Goal: Information Seeking & Learning: Learn about a topic

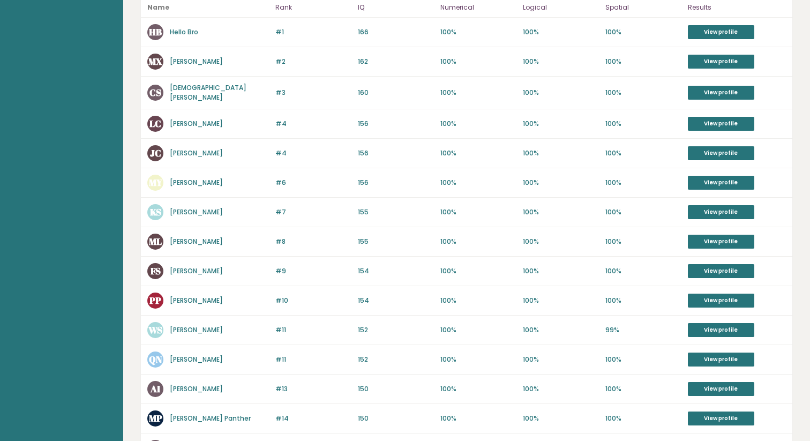
scroll to position [239, 0]
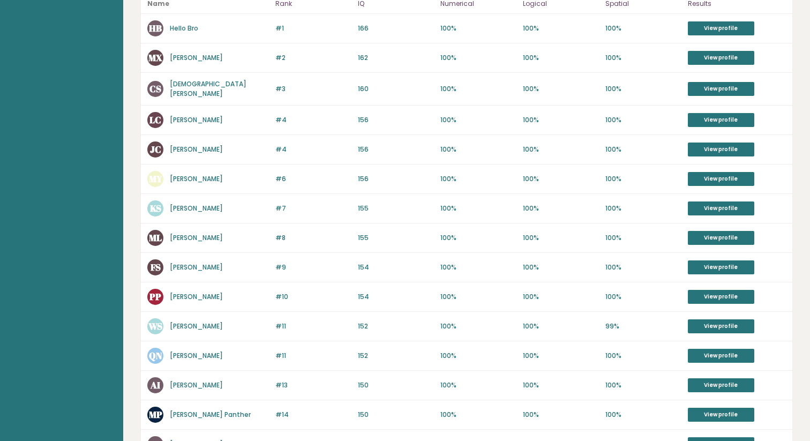
click at [281, 297] on p "#10" at bounding box center [313, 297] width 76 height 10
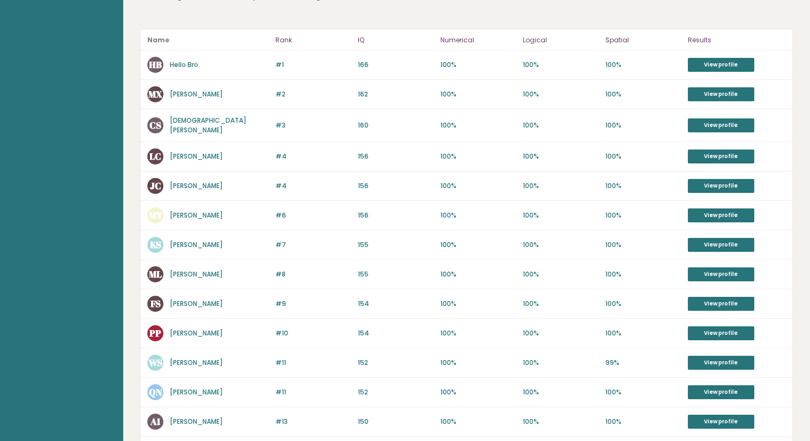
scroll to position [193, 0]
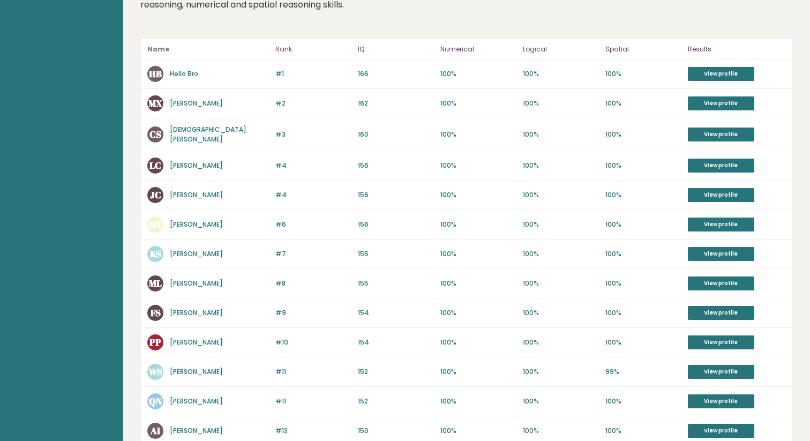
click at [191, 74] on link "Hello Bro" at bounding box center [184, 73] width 28 height 9
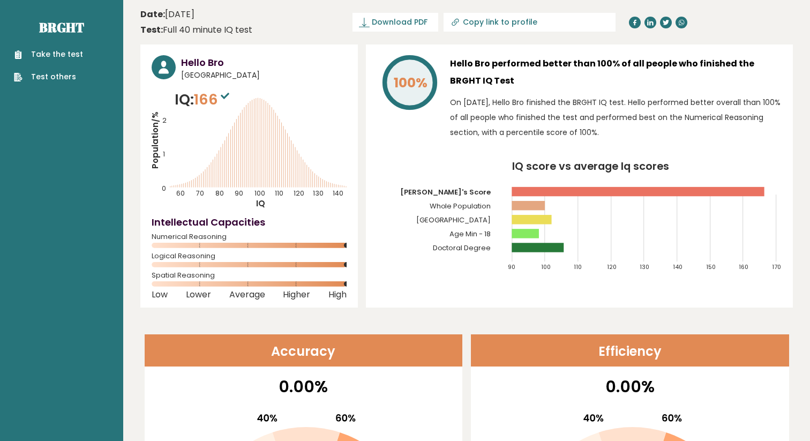
drag, startPoint x: 249, startPoint y: 157, endPoint x: 275, endPoint y: 158, distance: 26.3
click at [275, 158] on icon "Population/% IQ 0 1 2 60 70 80 90 100 110 120 130 140" at bounding box center [249, 149] width 195 height 120
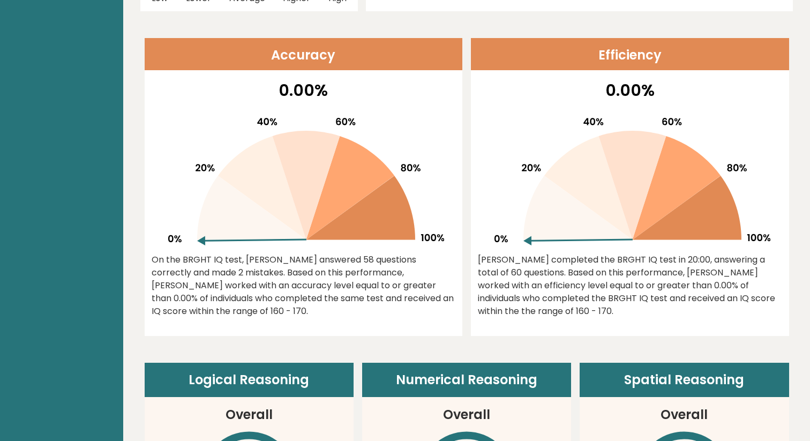
scroll to position [304, 0]
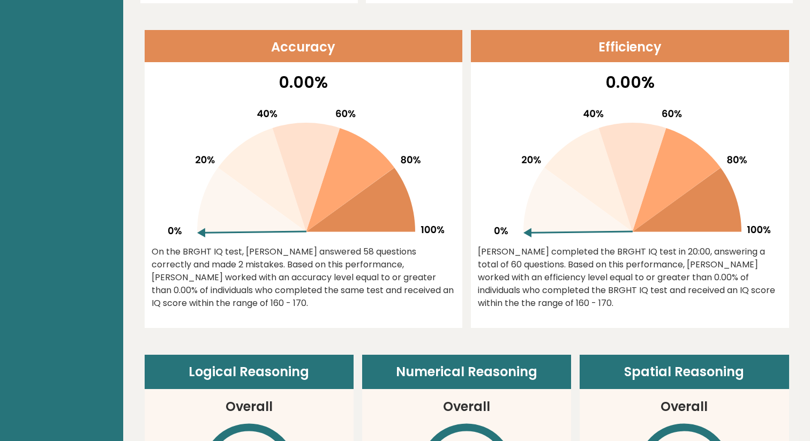
drag, startPoint x: 206, startPoint y: 234, endPoint x: 244, endPoint y: 170, distance: 73.9
click at [243, 171] on icon at bounding box center [303, 169] width 281 height 137
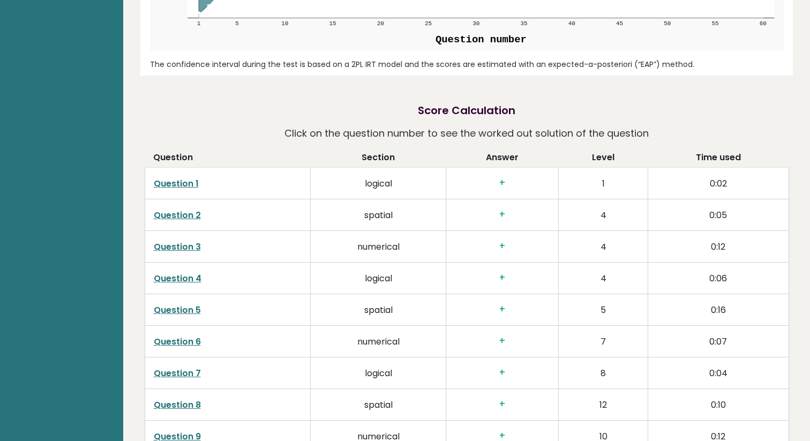
scroll to position [1421, 0]
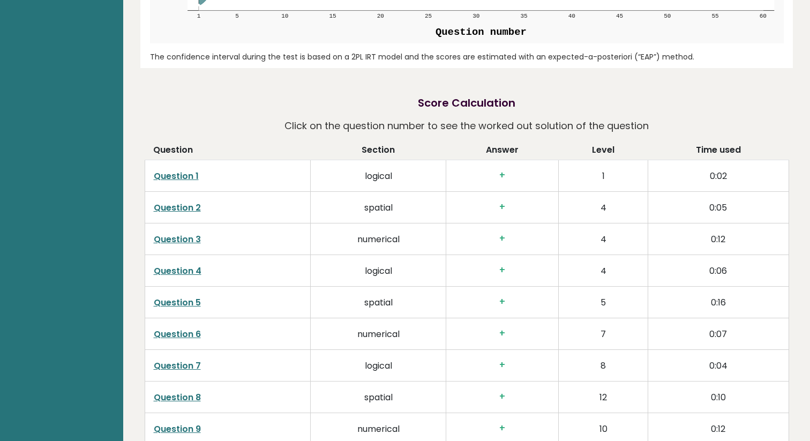
click at [507, 173] on h3 "+" at bounding box center [502, 175] width 95 height 11
click at [500, 173] on h3 "+" at bounding box center [502, 175] width 95 height 11
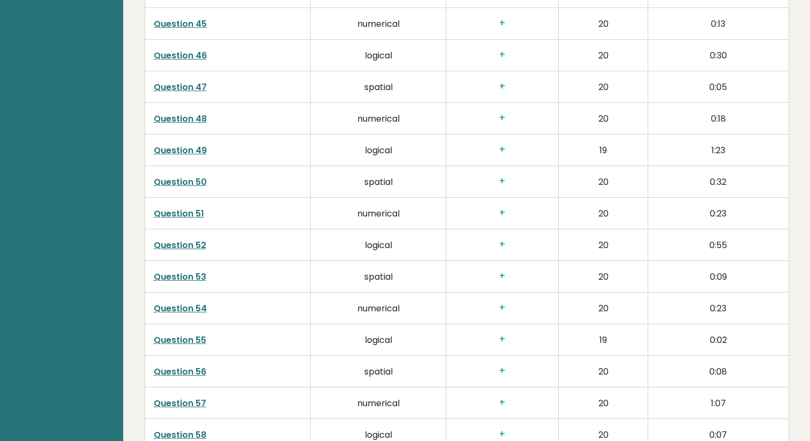
scroll to position [2961, 0]
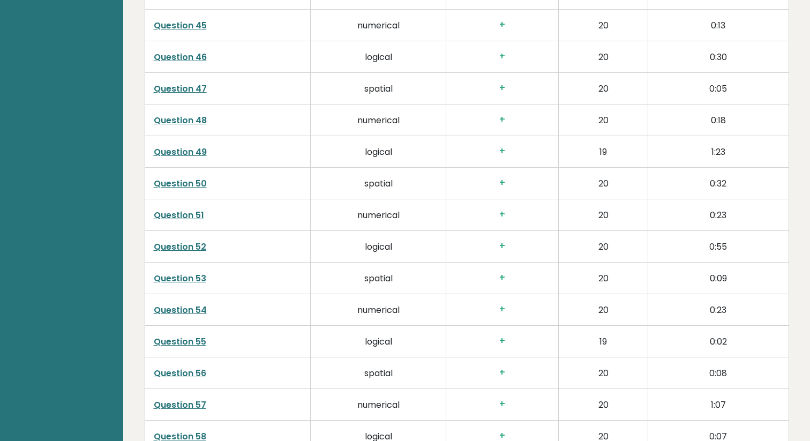
click at [176, 146] on link "Question 49" at bounding box center [180, 152] width 53 height 12
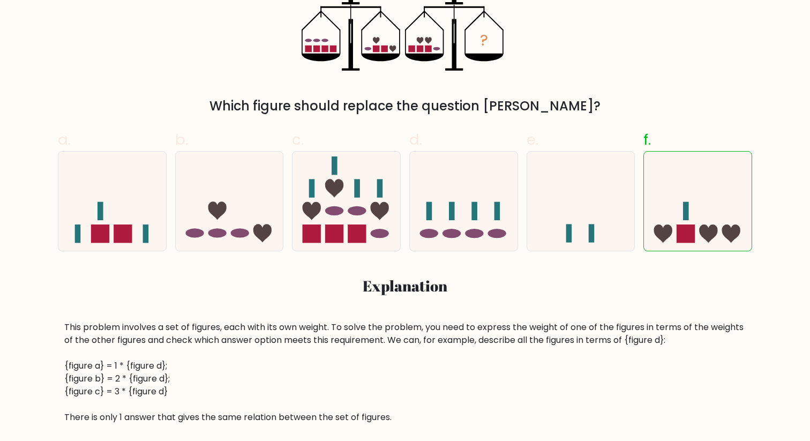
scroll to position [274, 0]
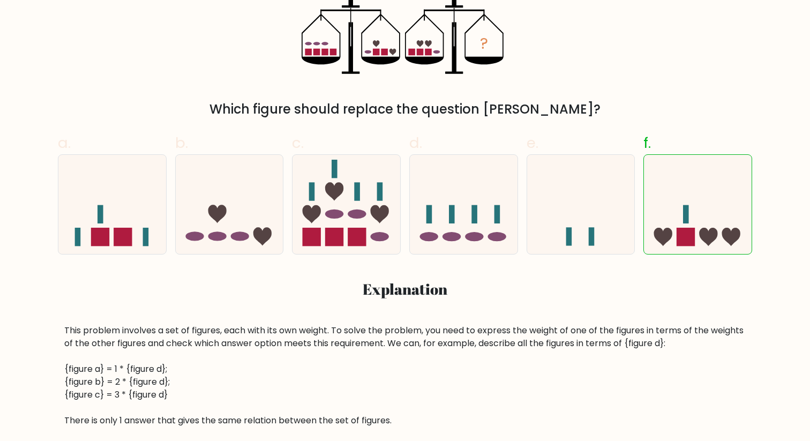
click at [137, 397] on div "This problem involves a set of figures, each with its own weight. To solve the …" at bounding box center [404, 375] width 681 height 103
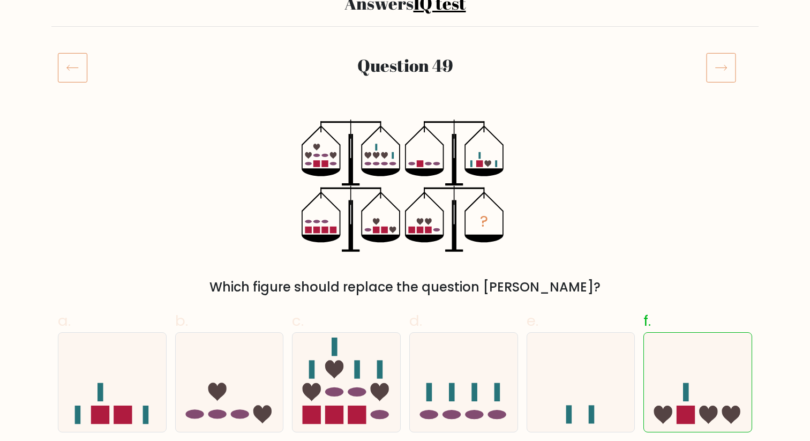
scroll to position [96, 0]
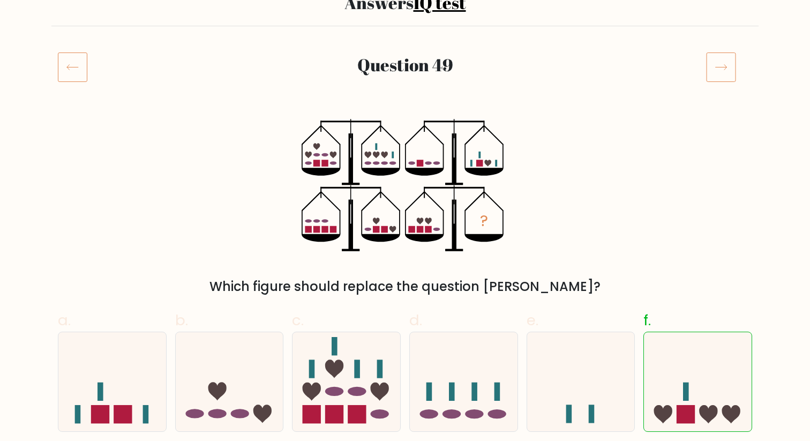
click at [326, 142] on icon "?" at bounding box center [404, 185] width 207 height 132
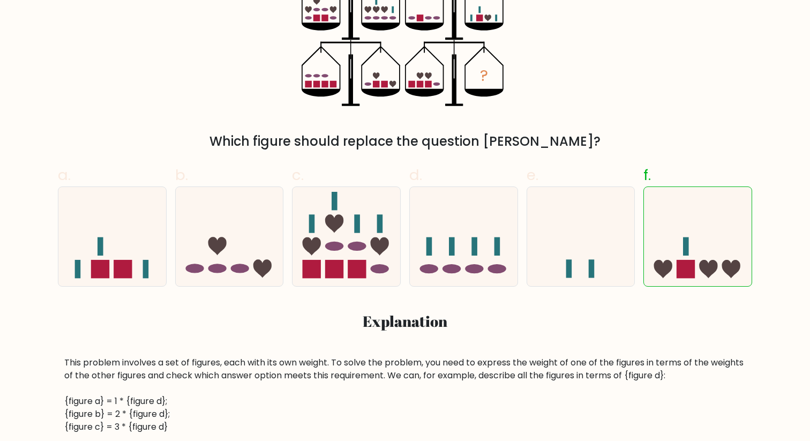
scroll to position [239, 0]
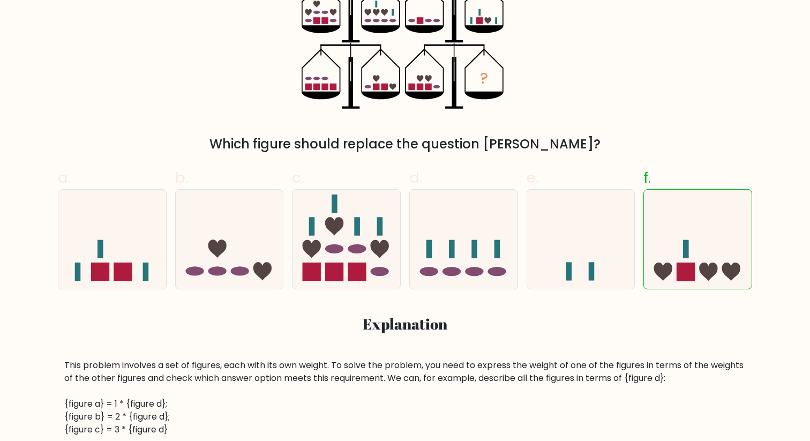
click at [358, 62] on icon "?" at bounding box center [404, 42] width 207 height 132
click at [253, 210] on icon at bounding box center [230, 238] width 108 height 89
radio input "true"
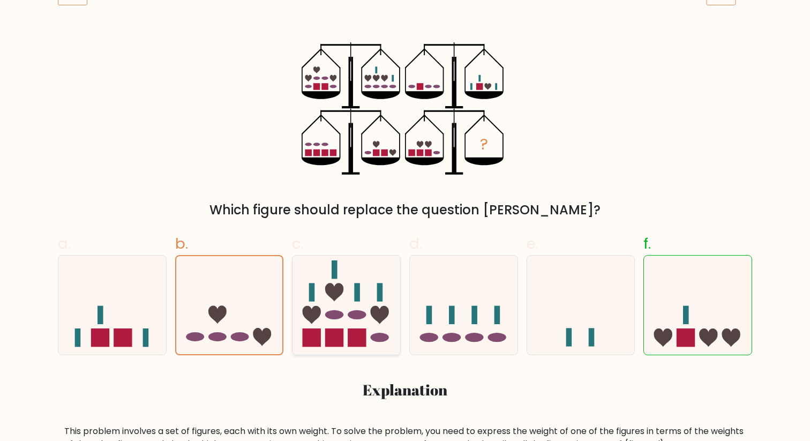
click at [359, 299] on rect at bounding box center [357, 292] width 6 height 18
click at [405, 55] on input "c." at bounding box center [405, 51] width 1 height 7
radio input "true"
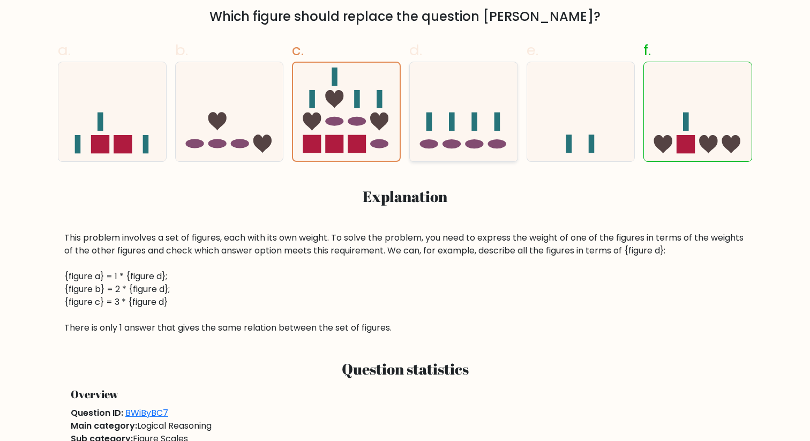
click at [451, 131] on icon at bounding box center [464, 111] width 108 height 89
radio input "true"
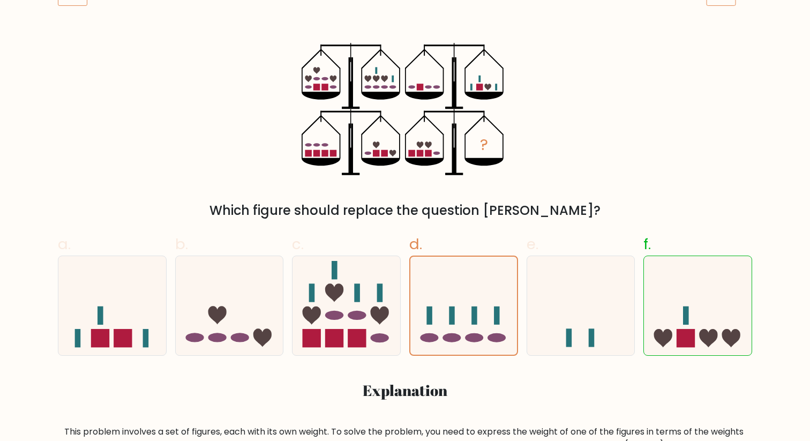
scroll to position [204, 0]
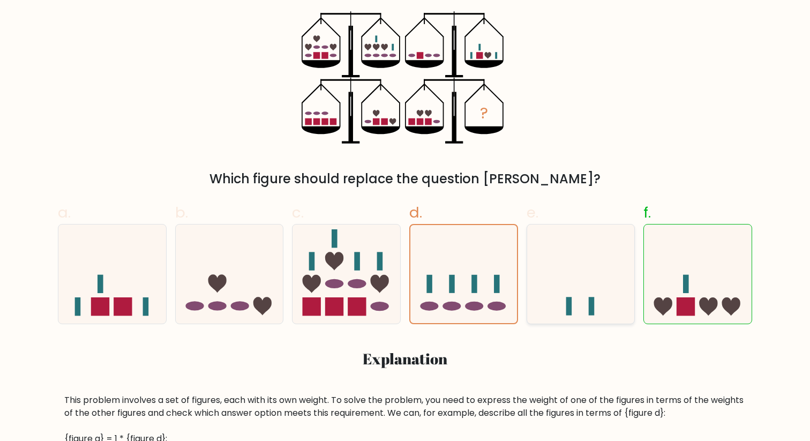
click at [558, 284] on icon at bounding box center [581, 273] width 108 height 89
click at [405, 24] on input "e." at bounding box center [405, 20] width 1 height 7
radio input "true"
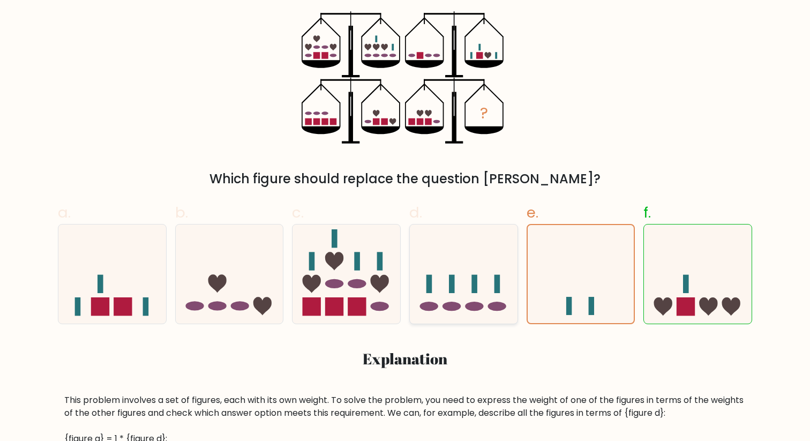
click at [490, 301] on icon at bounding box center [464, 273] width 108 height 89
click at [405, 24] on input "d." at bounding box center [405, 20] width 1 height 7
radio input "true"
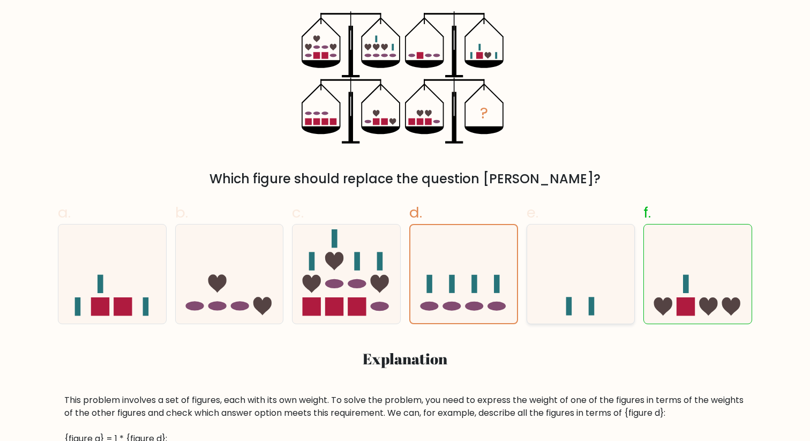
click at [619, 282] on icon at bounding box center [581, 273] width 108 height 89
click at [405, 24] on input "e." at bounding box center [405, 20] width 1 height 7
radio input "true"
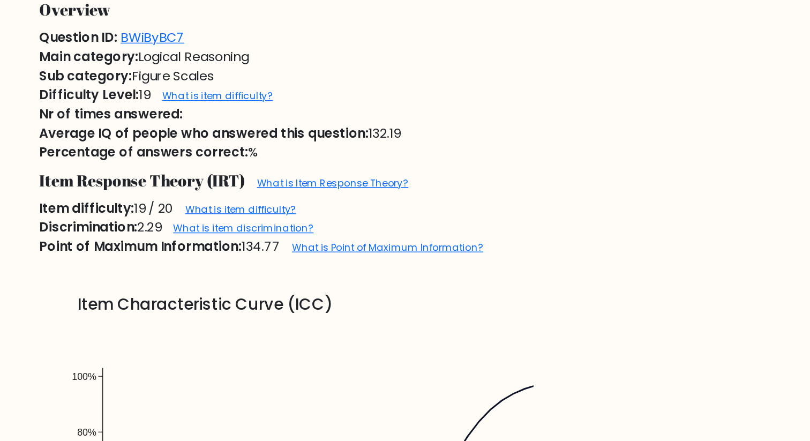
scroll to position [646, 0]
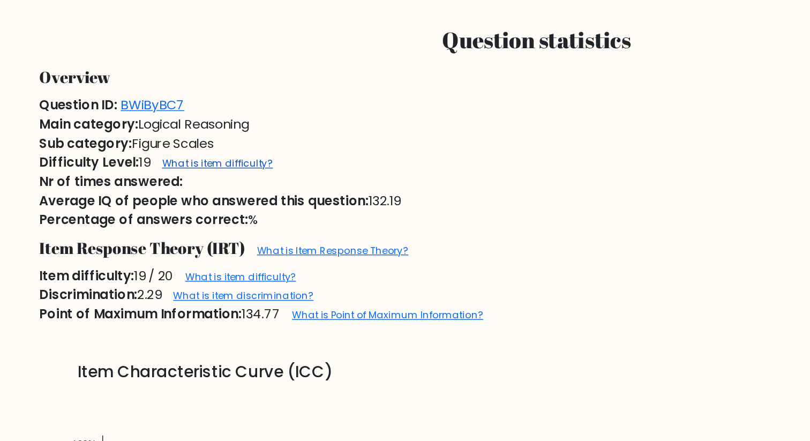
click at [164, 175] on link "What is item difficulty?" at bounding box center [190, 172] width 74 height 9
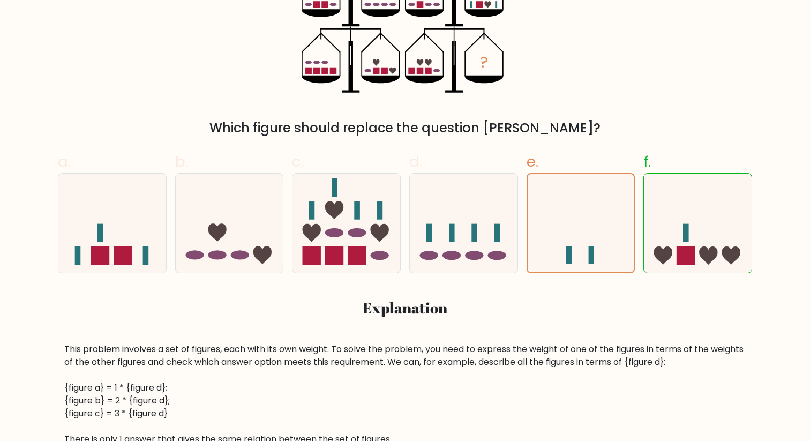
scroll to position [253, 0]
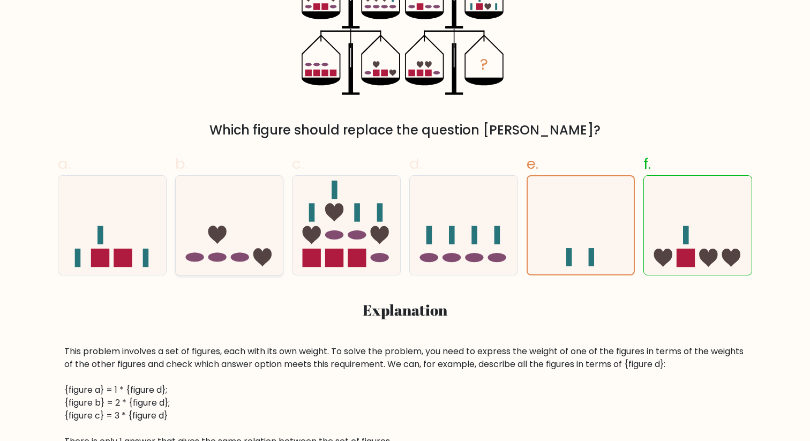
click at [193, 251] on icon at bounding box center [230, 224] width 108 height 89
radio input "true"
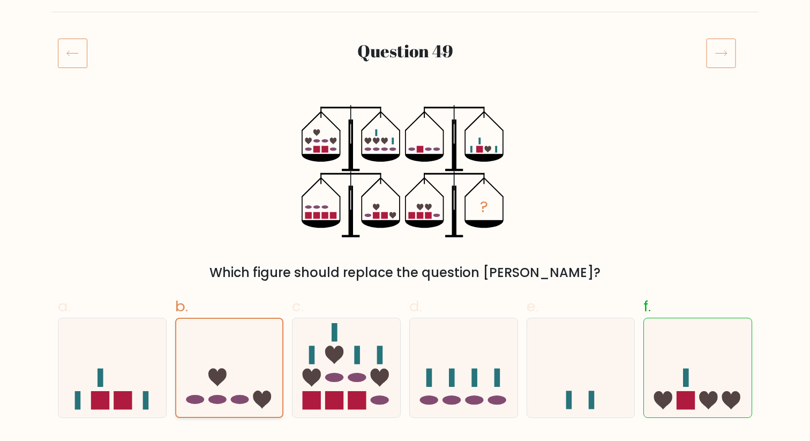
scroll to position [152, 0]
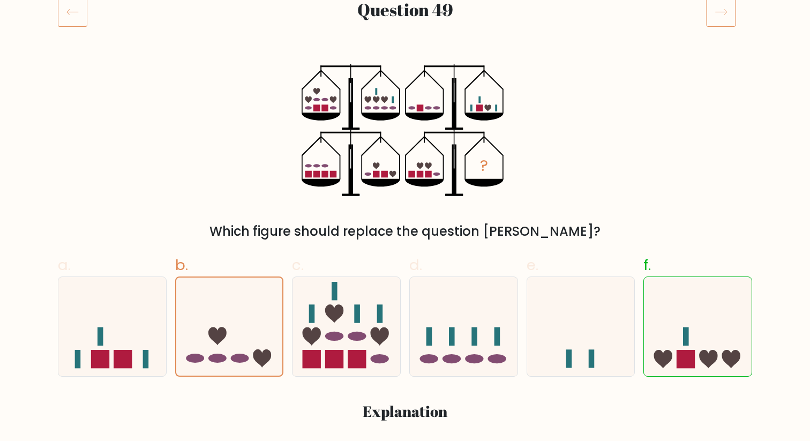
click at [245, 88] on div "? Which figure should replace the question mark?" at bounding box center [404, 152] width 707 height 177
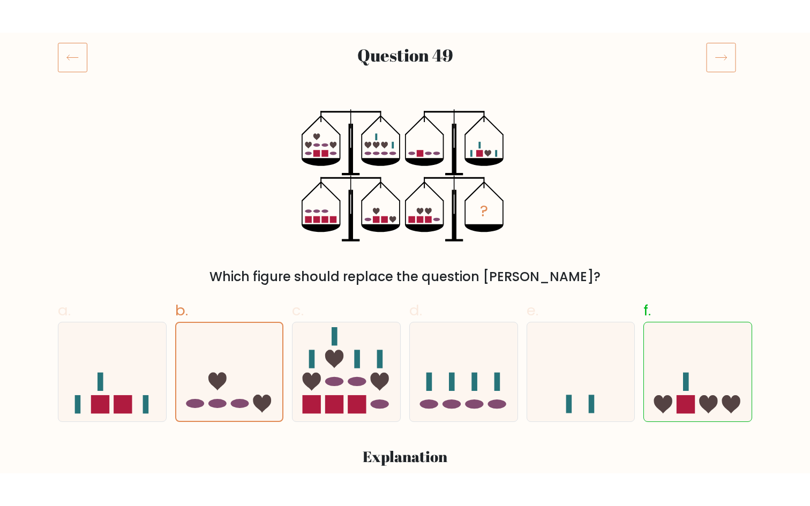
scroll to position [139, 0]
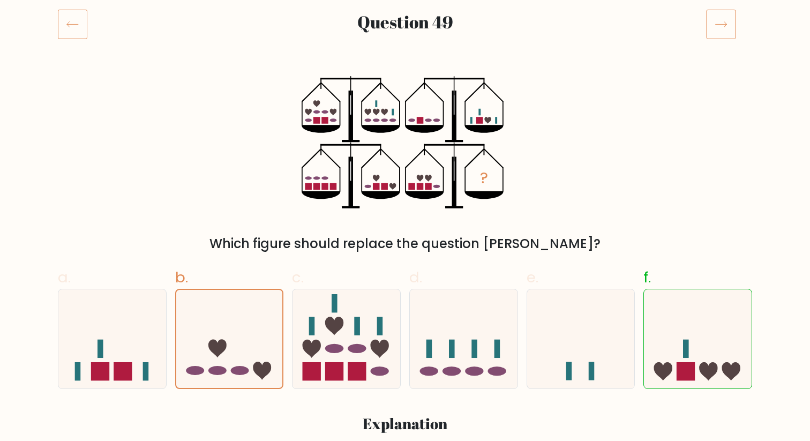
click at [637, 323] on div "e." at bounding box center [580, 327] width 117 height 123
click at [660, 324] on icon at bounding box center [698, 338] width 108 height 89
click at [405, 88] on input "f." at bounding box center [405, 84] width 1 height 7
radio input "true"
drag, startPoint x: 660, startPoint y: 324, endPoint x: 667, endPoint y: 283, distance: 41.8
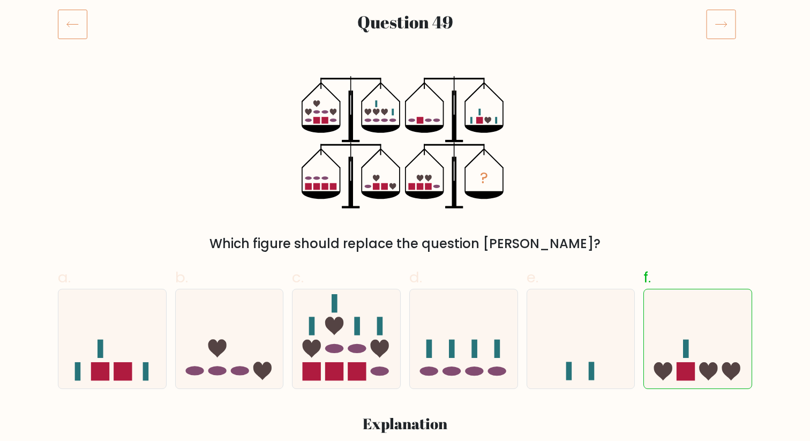
click at [667, 283] on label "f." at bounding box center [697, 327] width 109 height 123
click at [405, 88] on input "f." at bounding box center [405, 84] width 1 height 7
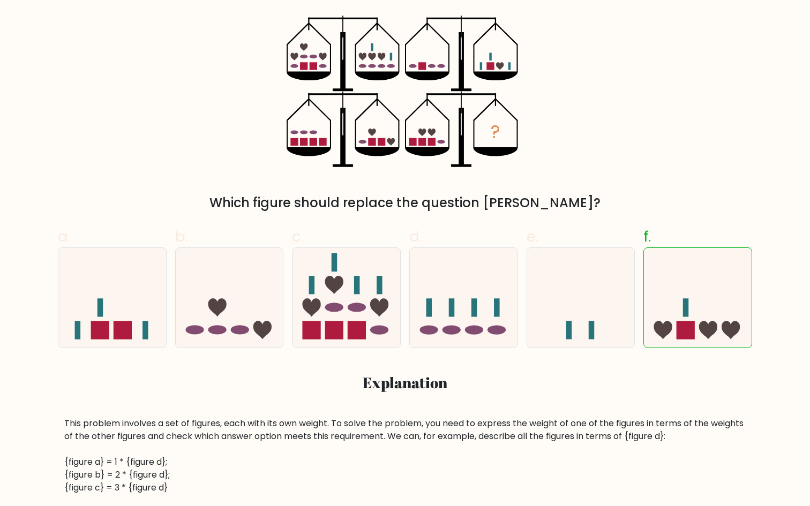
scroll to position [202, 0]
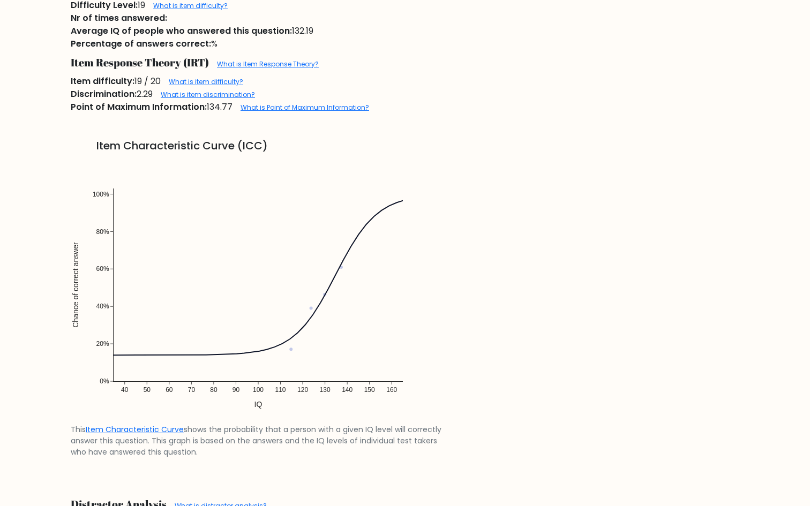
scroll to position [831, 0]
click at [4, 31] on form "Answers IQ test Question 49" at bounding box center [405, 231] width 810 height 2024
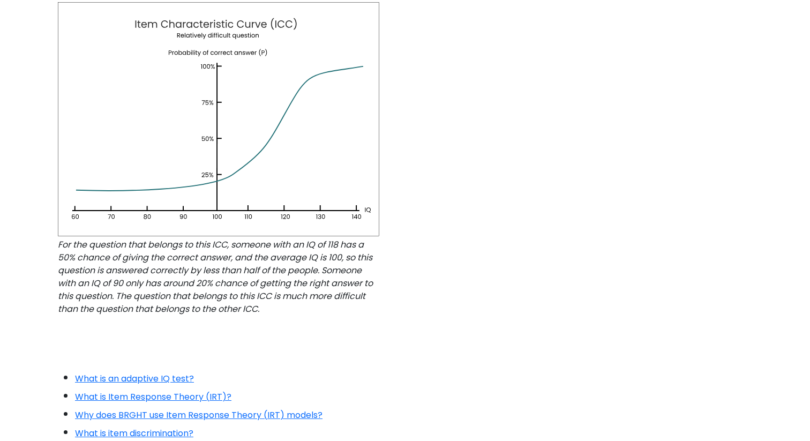
scroll to position [990, 0]
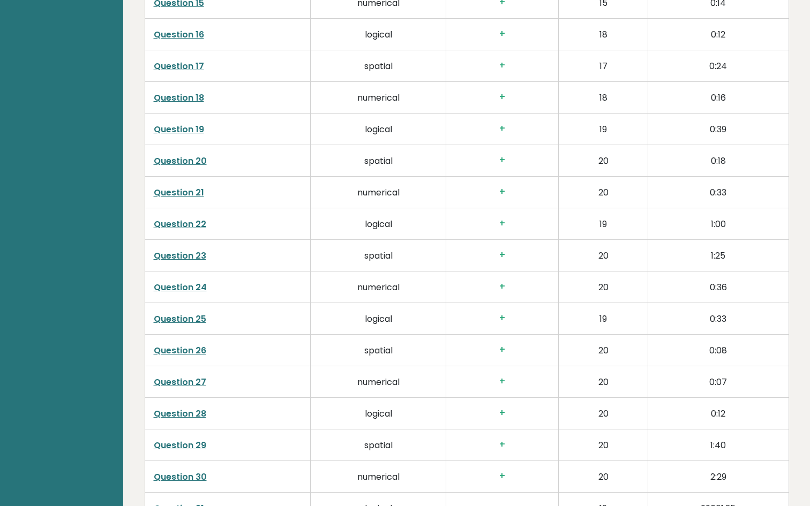
scroll to position [2033, 0]
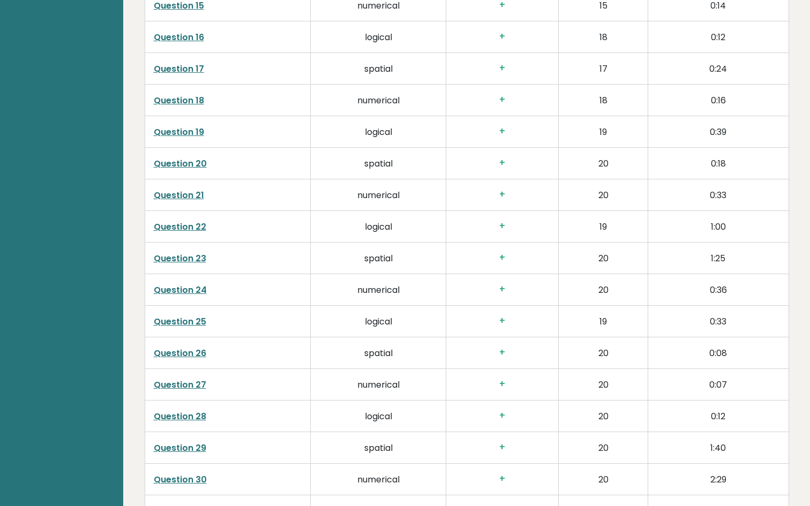
click at [186, 259] on link "Question 23" at bounding box center [180, 258] width 52 height 12
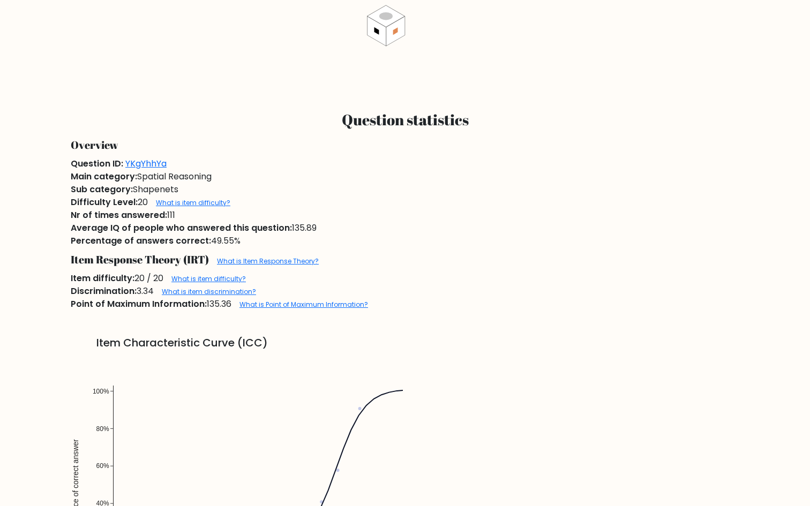
scroll to position [706, 0]
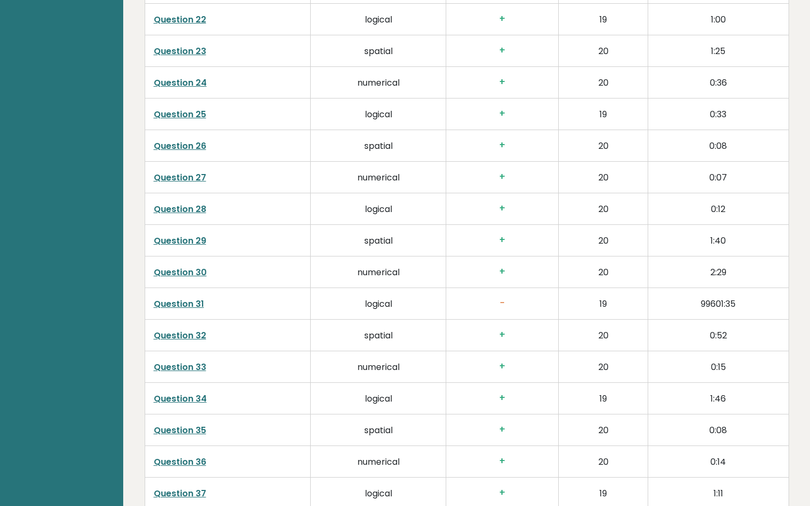
scroll to position [2256, 0]
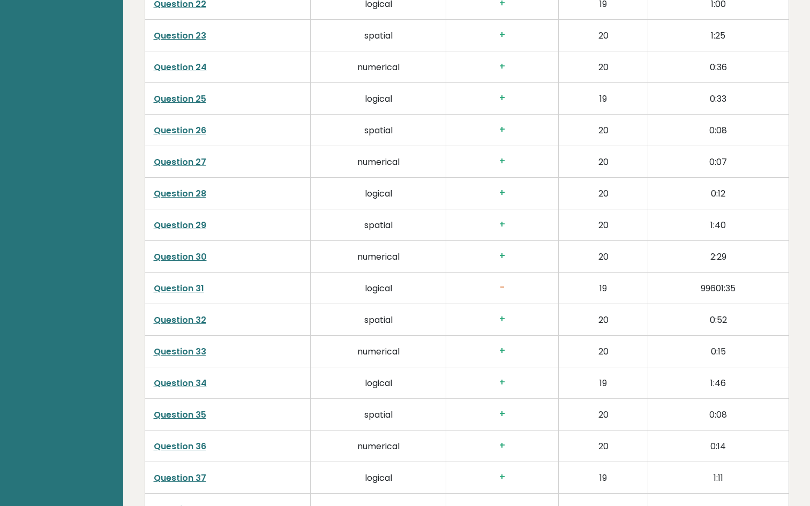
click at [181, 292] on link "Question 31" at bounding box center [179, 288] width 50 height 12
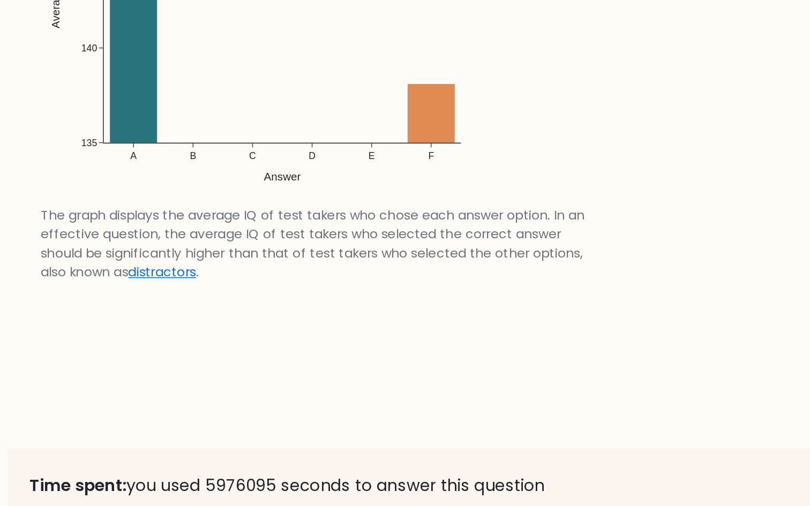
scroll to position [1767, 0]
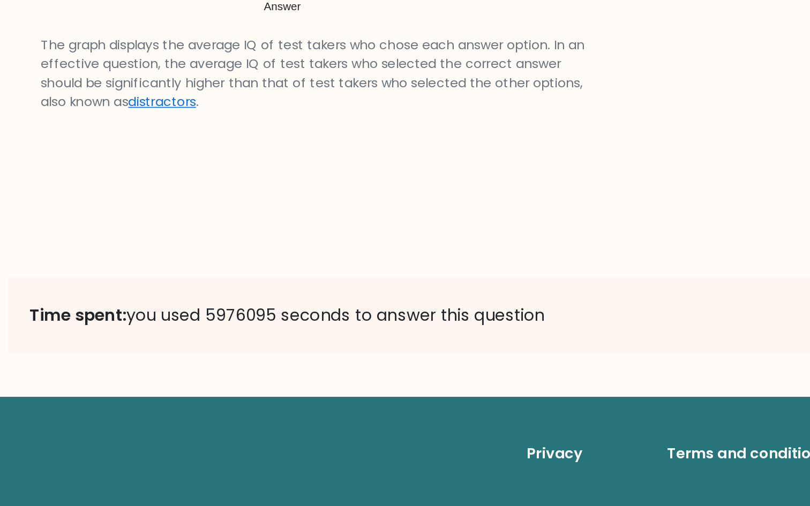
click at [187, 389] on p "Time spent: you used 5976095 seconds to answer this question" at bounding box center [404, 392] width 681 height 19
drag, startPoint x: 172, startPoint y: 392, endPoint x: 185, endPoint y: 391, distance: 12.9
click at [186, 391] on p "Time spent: you used 5976095 seconds to answer this question" at bounding box center [404, 392] width 681 height 19
click at [180, 391] on p "Time spent: you used 5976095 seconds to answer this question" at bounding box center [404, 392] width 681 height 19
drag, startPoint x: 178, startPoint y: 391, endPoint x: 195, endPoint y: 391, distance: 17.7
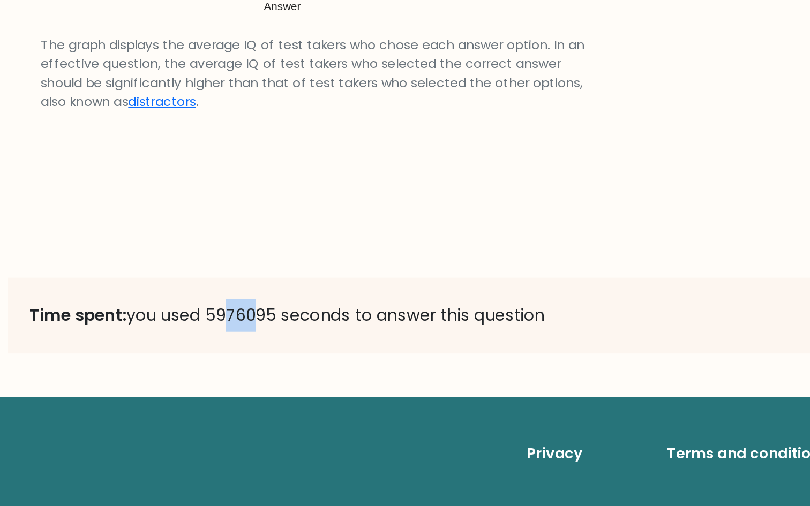
click at [195, 391] on p "Time spent: you used 5976095 seconds to answer this question" at bounding box center [404, 392] width 681 height 19
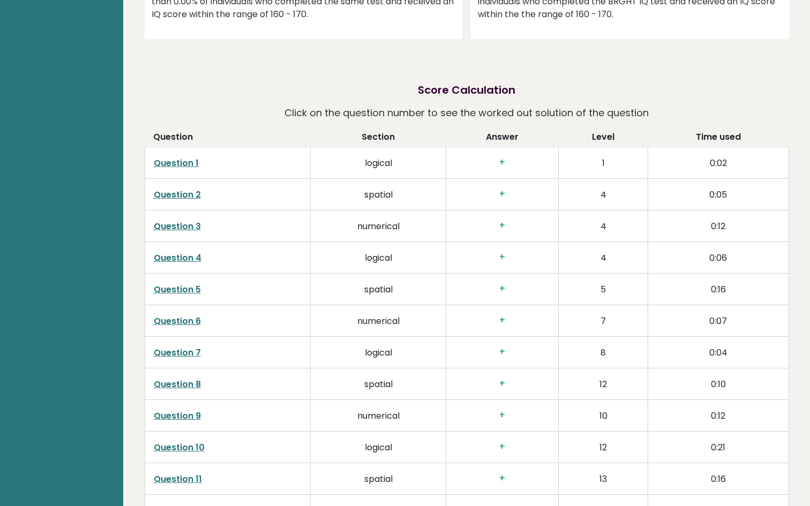
scroll to position [1261, 0]
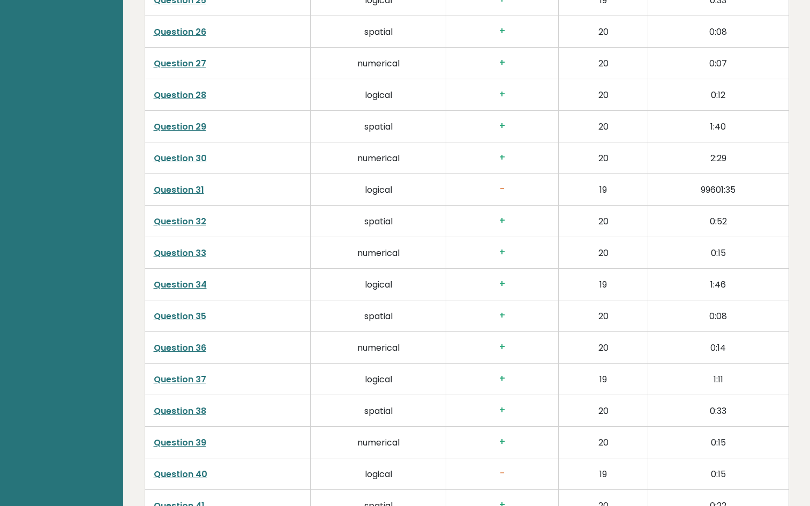
scroll to position [2443, 0]
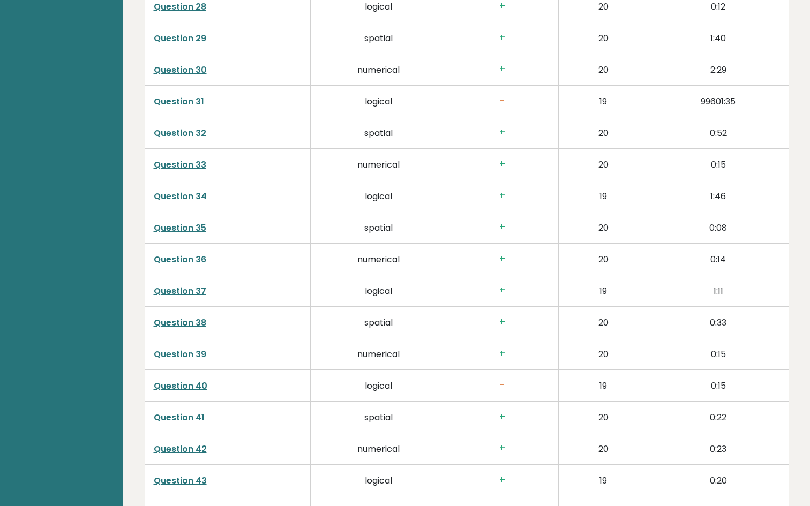
click at [185, 173] on td "Question 33" at bounding box center [228, 165] width 166 height 32
click at [178, 165] on link "Question 33" at bounding box center [180, 164] width 52 height 12
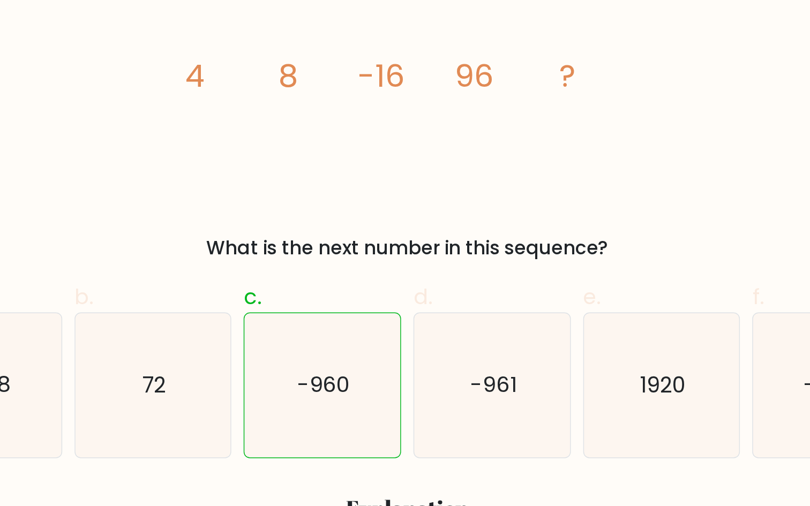
scroll to position [76, 0]
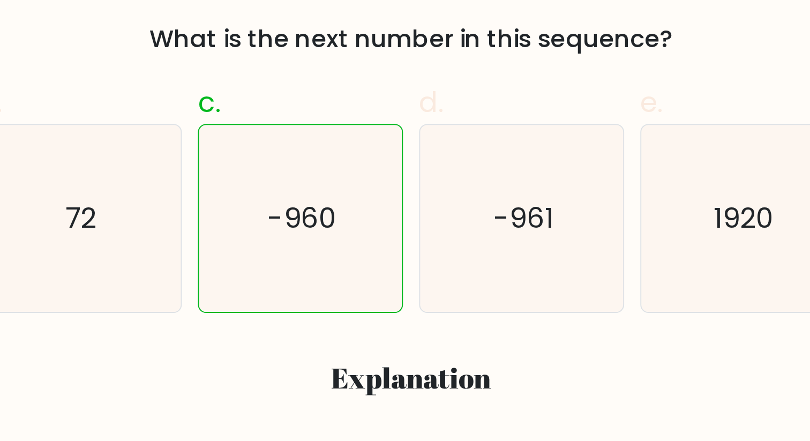
scroll to position [155, 0]
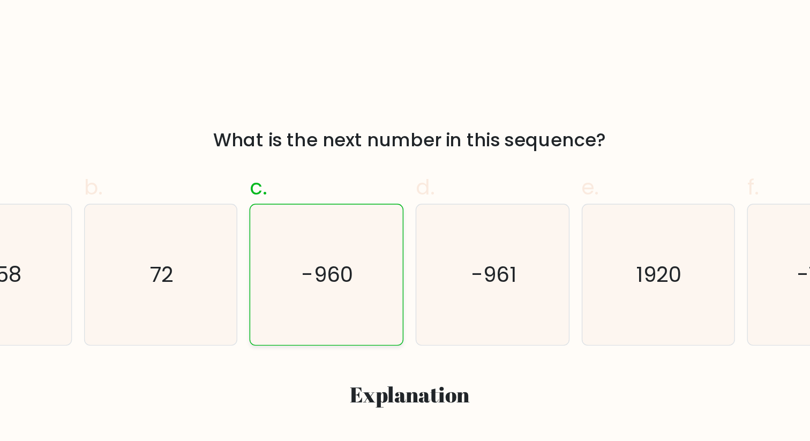
click at [332, 306] on icon "-960" at bounding box center [346, 323] width 99 height 99
click at [405, 73] on input "c. -960" at bounding box center [405, 69] width 1 height 7
radio input "true"
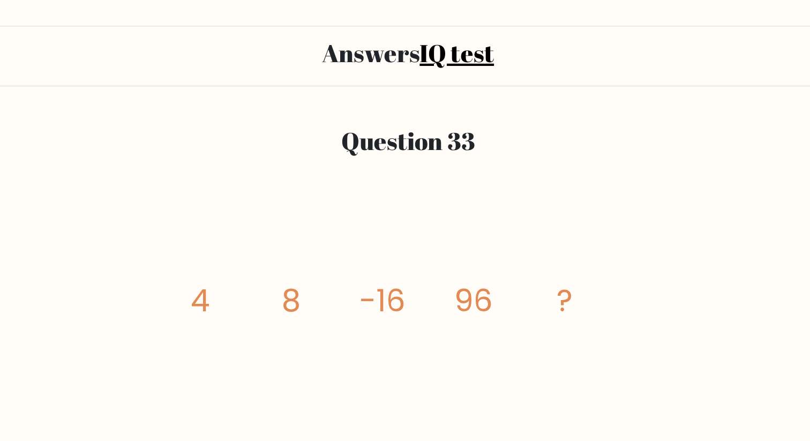
scroll to position [50, 0]
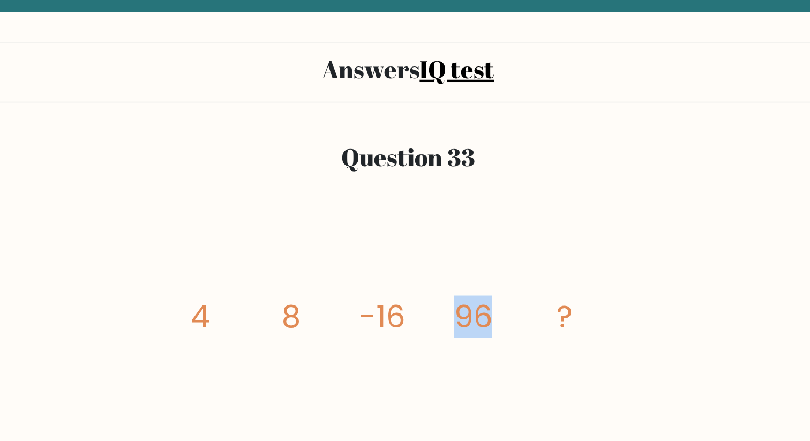
drag, startPoint x: 435, startPoint y: 219, endPoint x: 497, endPoint y: 225, distance: 61.9
click at [497, 225] on icon "image/svg+xml 4 8 -16 96 ?" at bounding box center [404, 231] width 321 height 132
drag, startPoint x: 524, startPoint y: 225, endPoint x: 502, endPoint y: 225, distance: 22.0
click at [502, 225] on icon "image/svg+xml 4 8 -16 96 ?" at bounding box center [404, 231] width 321 height 132
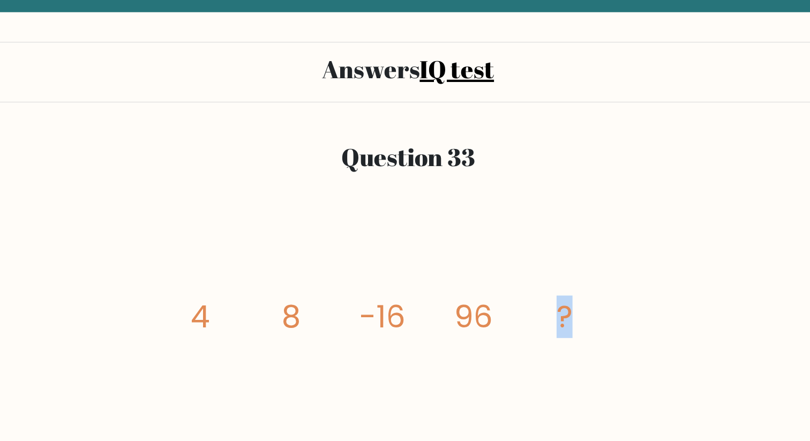
click at [502, 225] on icon "image/svg+xml 4 8 -16 96 ?" at bounding box center [404, 231] width 321 height 132
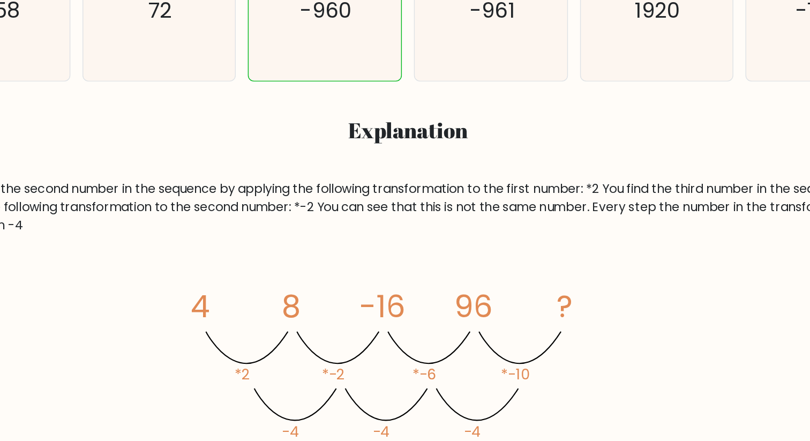
scroll to position [357, 0]
